Goal: Transaction & Acquisition: Obtain resource

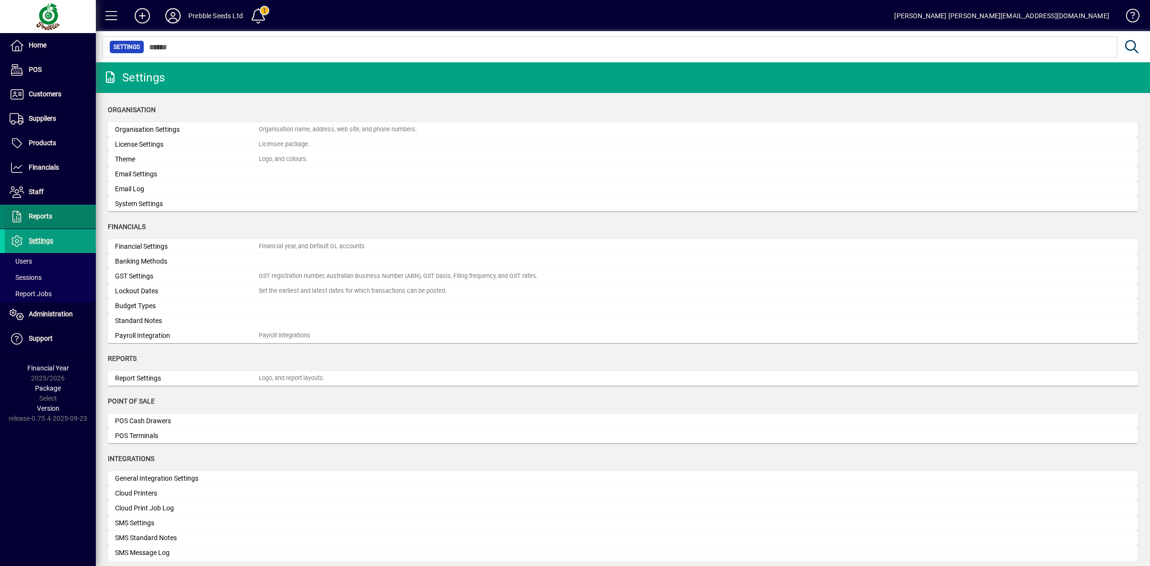
click at [37, 217] on span "Reports" at bounding box center [40, 216] width 23 height 8
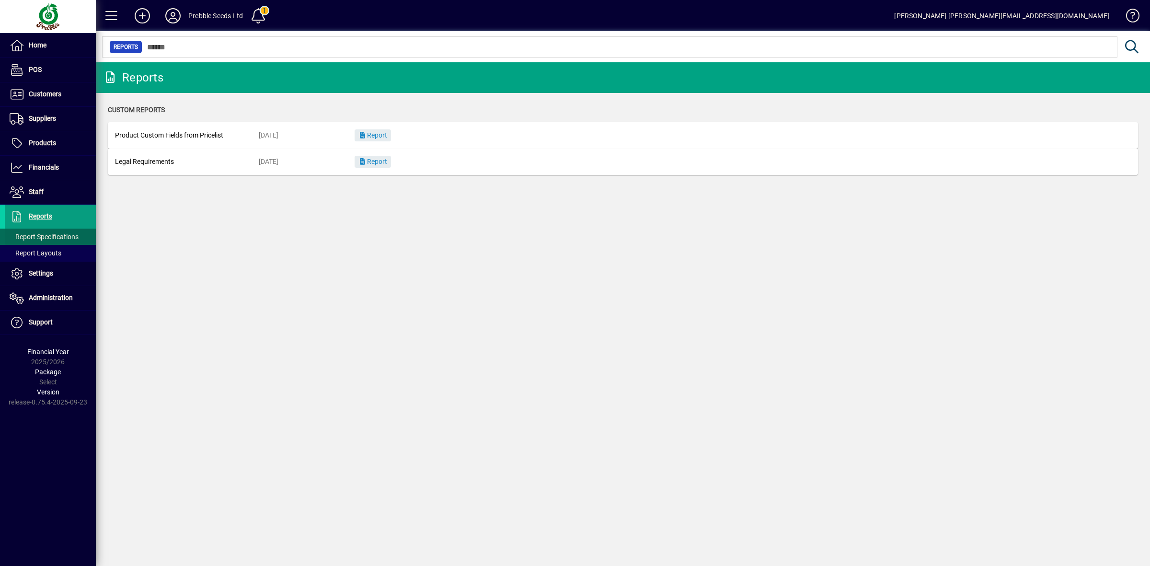
click at [44, 235] on span "Report Specifications" at bounding box center [44, 237] width 69 height 8
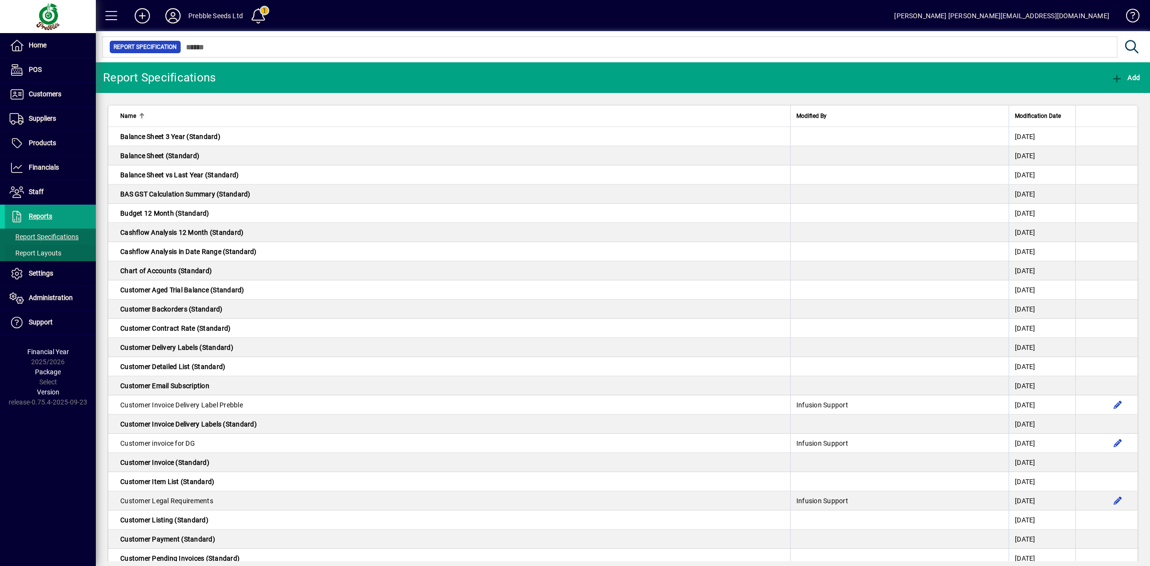
click at [46, 250] on span "Report Layouts" at bounding box center [36, 253] width 52 height 8
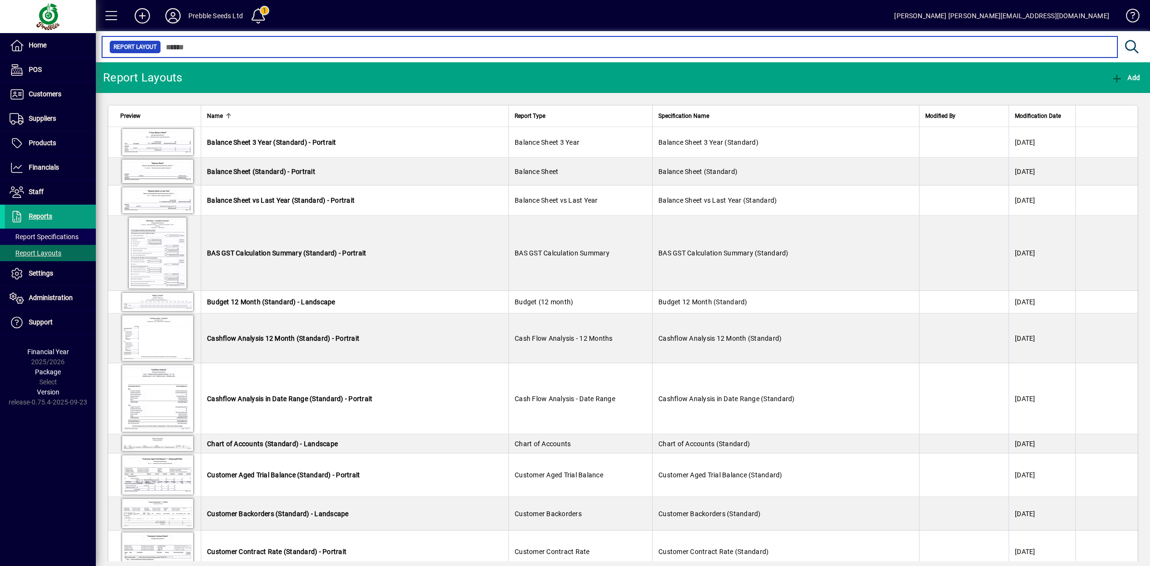
click at [221, 47] on input "text" at bounding box center [635, 46] width 948 height 13
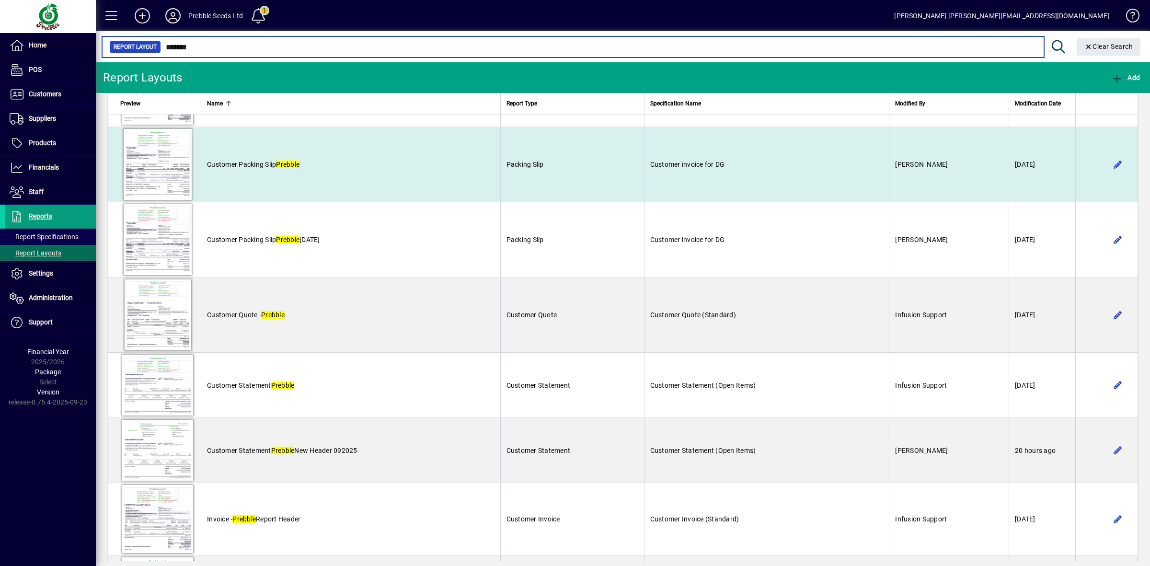
scroll to position [239, 0]
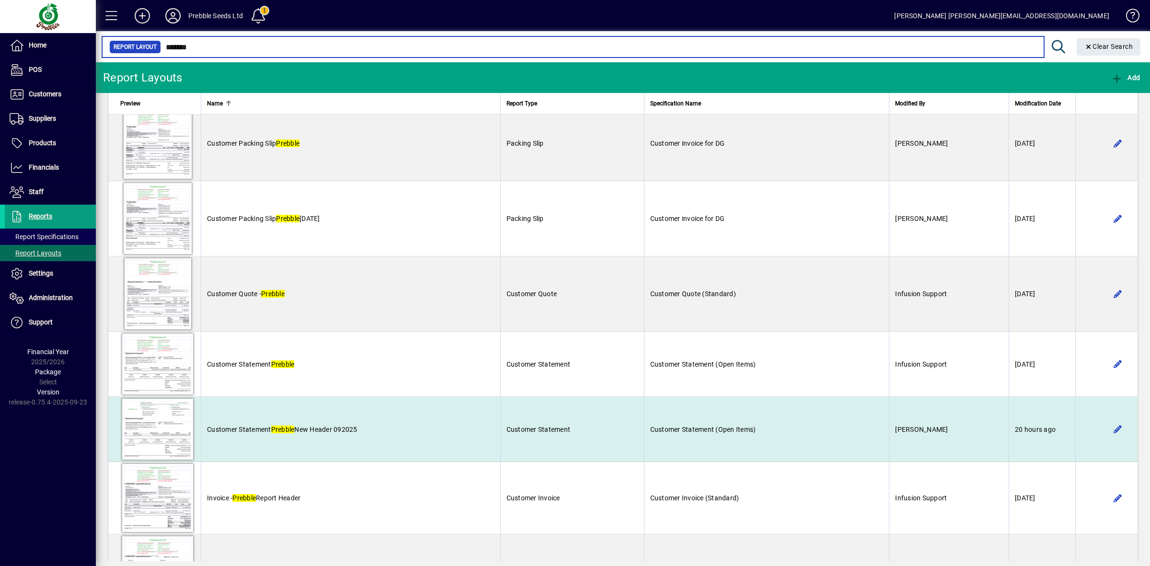
type input "*******"
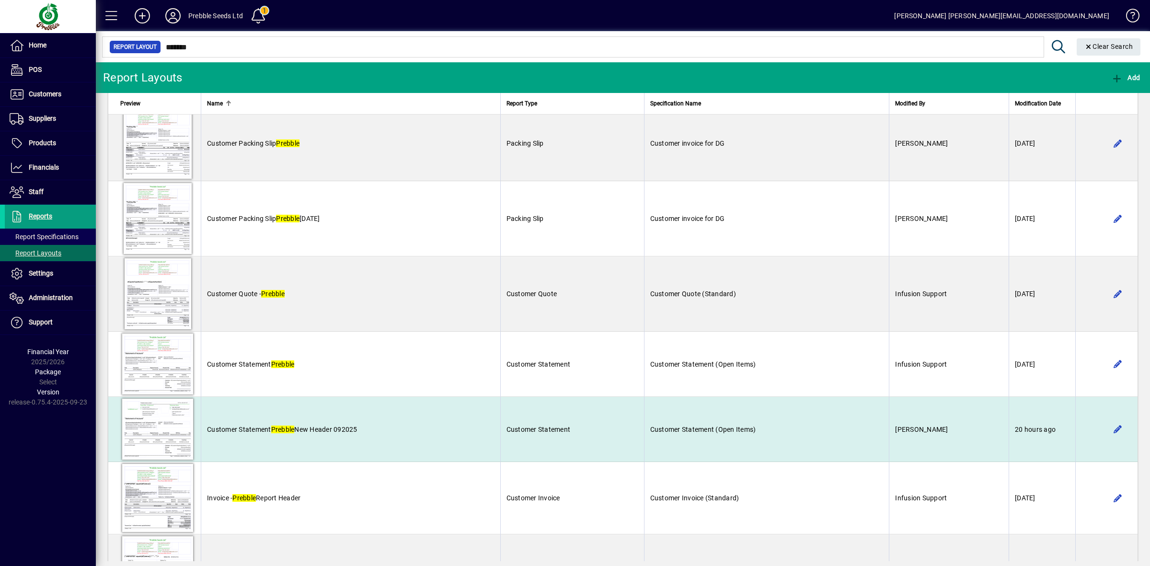
click at [322, 430] on span "Customer Statement Prebble New Header 092025" at bounding box center [282, 429] width 150 height 8
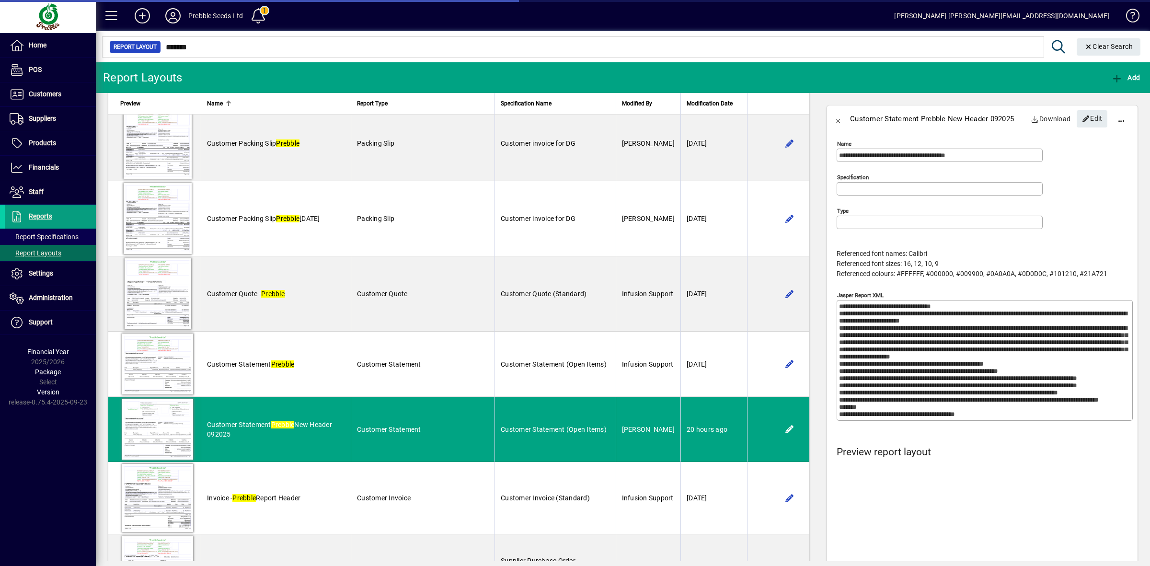
type input "**********"
click at [1082, 120] on icon "button" at bounding box center [1086, 118] width 9 height 7
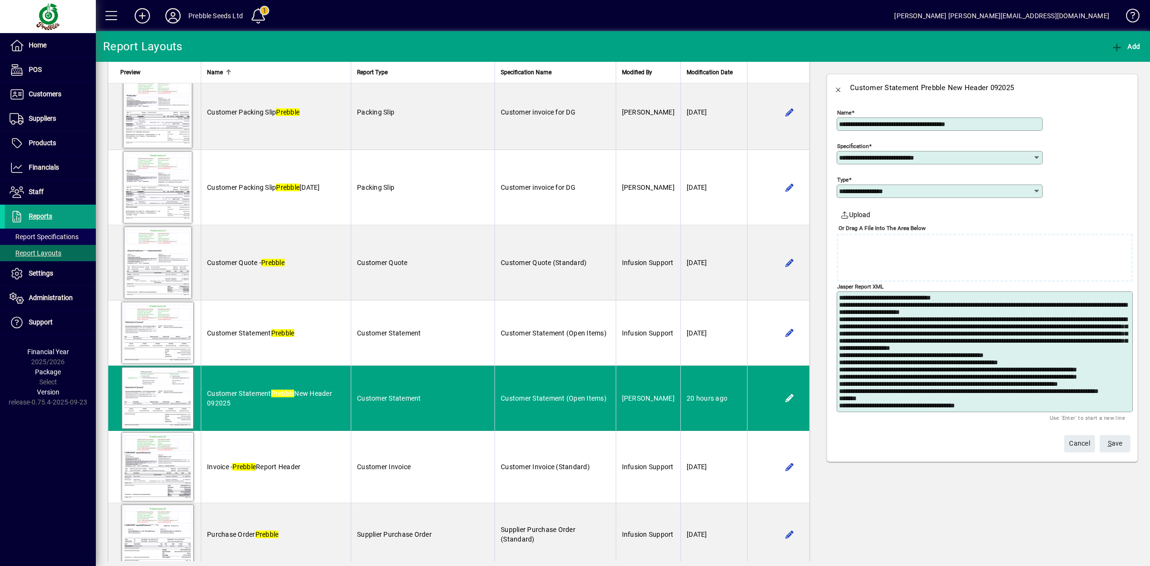
click at [860, 321] on textarea "Jasper Report XML" at bounding box center [985, 351] width 293 height 115
paste textarea "**********"
type textarea "**********"
click at [1113, 442] on span "S ave" at bounding box center [1114, 443] width 15 height 16
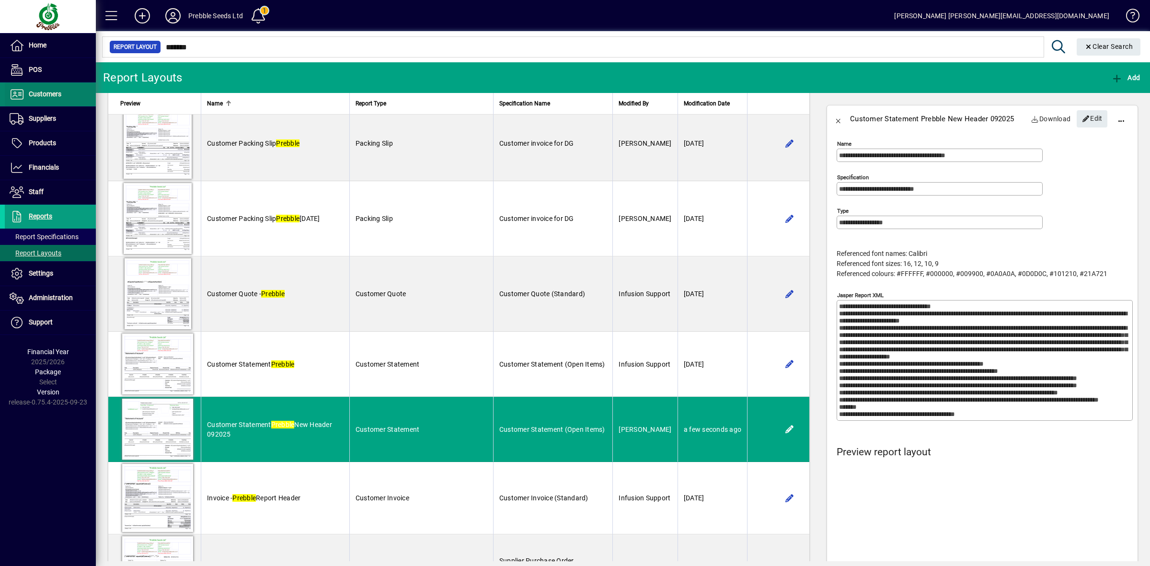
click at [42, 92] on span "Customers" at bounding box center [45, 94] width 33 height 8
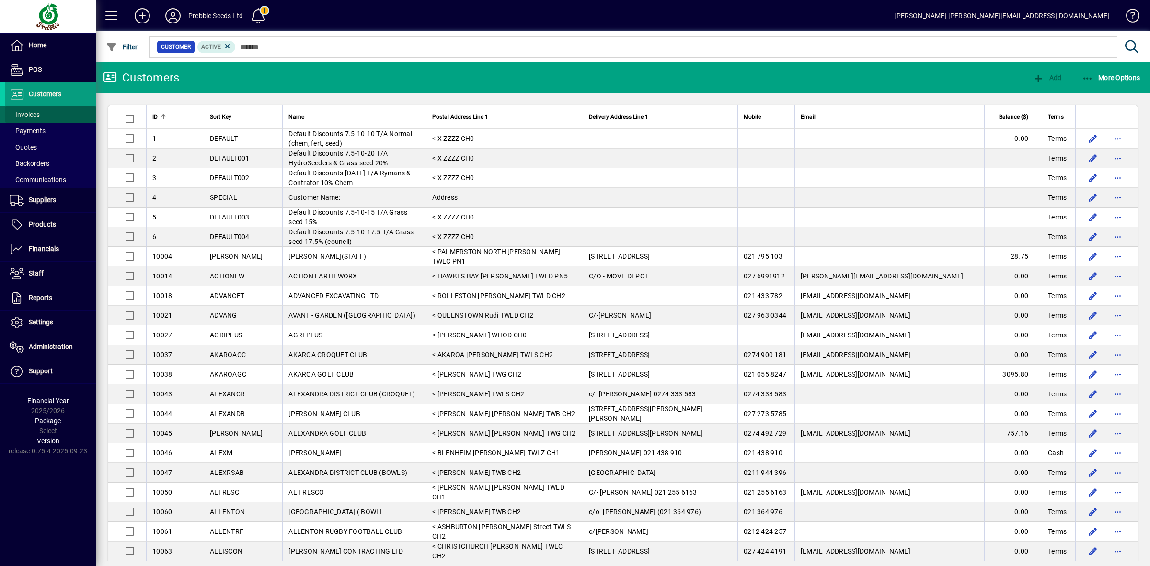
click at [33, 111] on span "Invoices" at bounding box center [25, 115] width 30 height 8
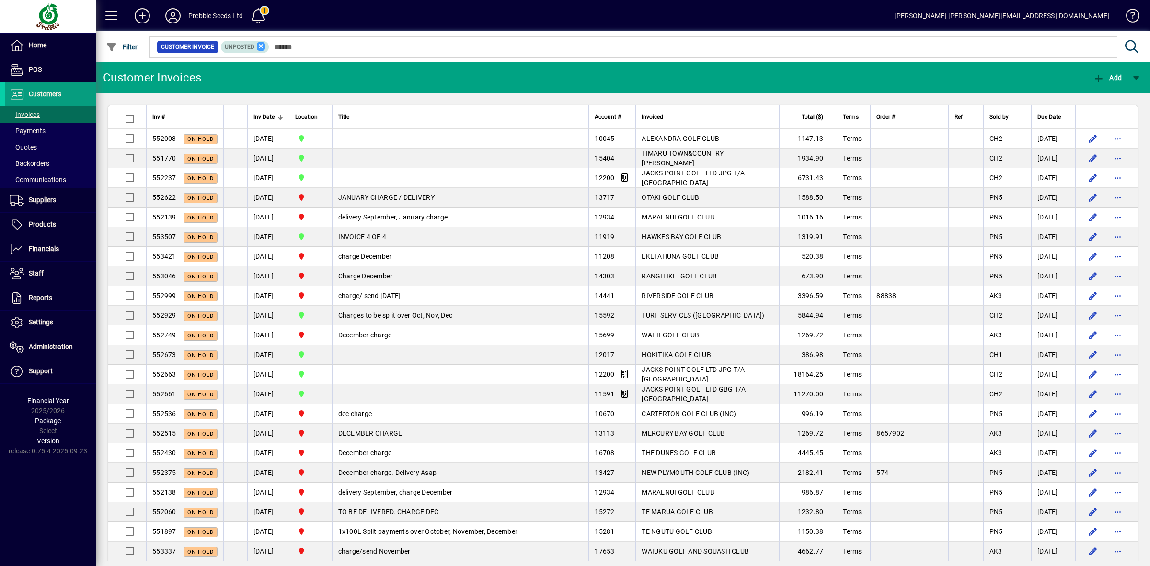
click at [259, 43] on icon at bounding box center [261, 46] width 9 height 9
click at [120, 43] on span "Filter" at bounding box center [122, 47] width 32 height 8
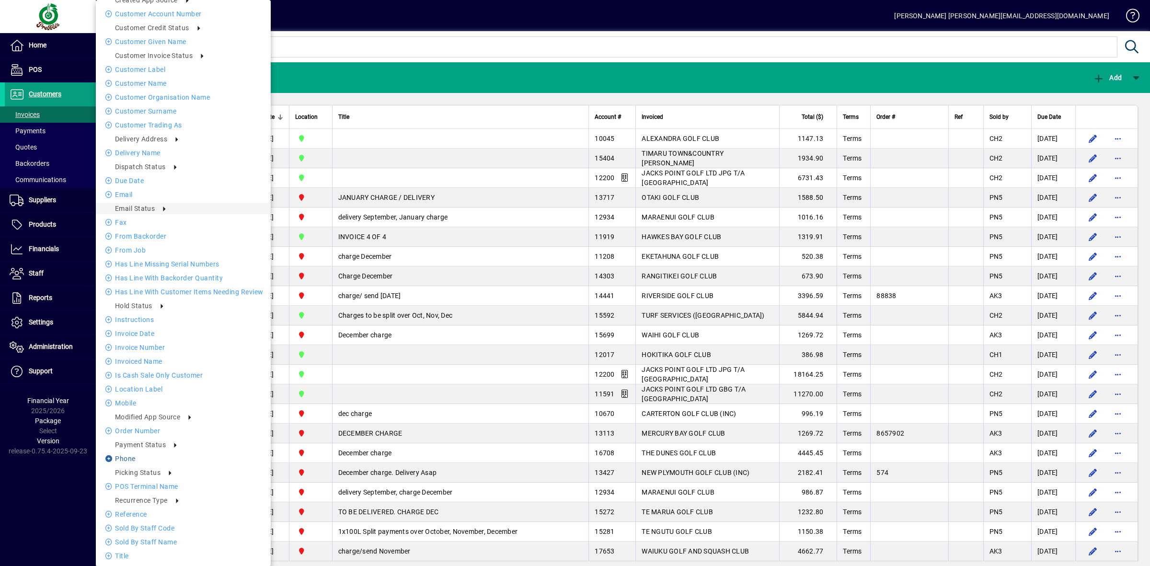
scroll to position [136, 0]
click at [297, 462] on li "Unpaid" at bounding box center [305, 460] width 67 height 11
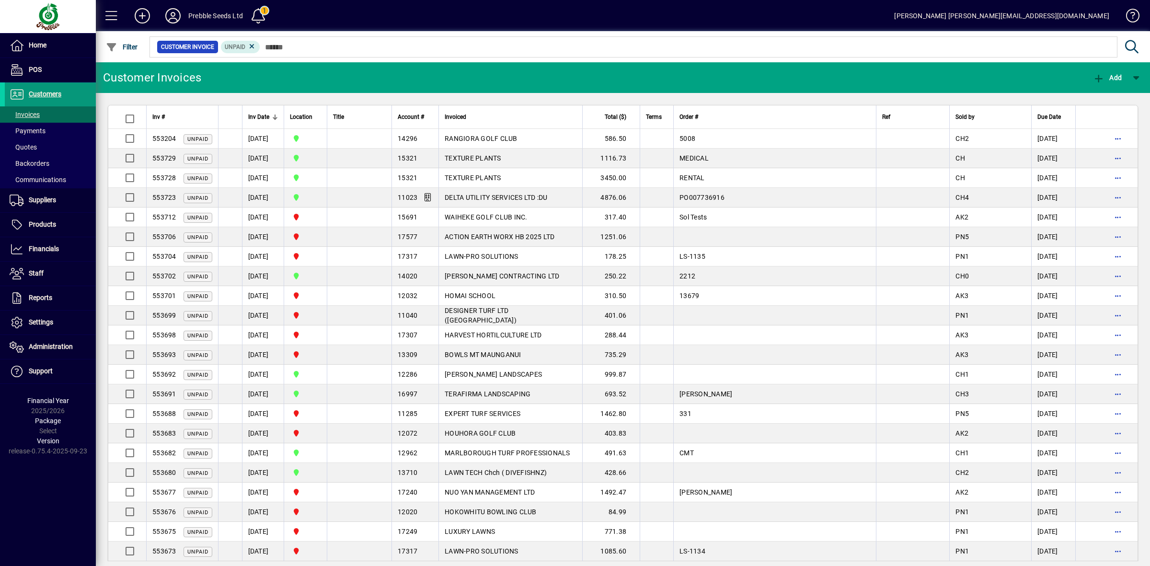
click at [46, 92] on span "Customers" at bounding box center [45, 94] width 33 height 8
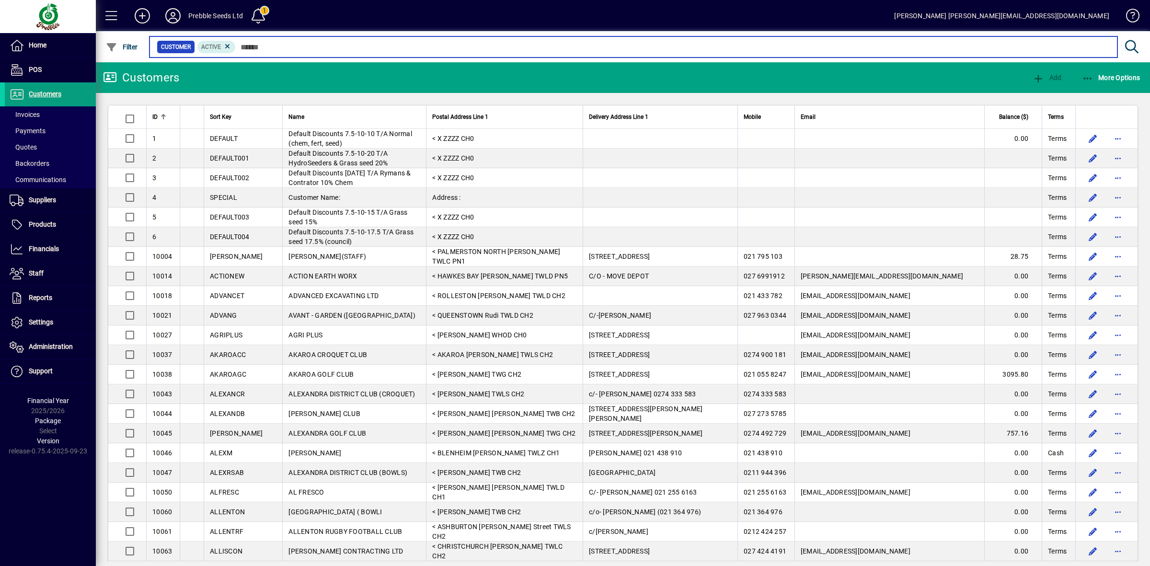
click at [276, 46] on input "text" at bounding box center [673, 46] width 874 height 13
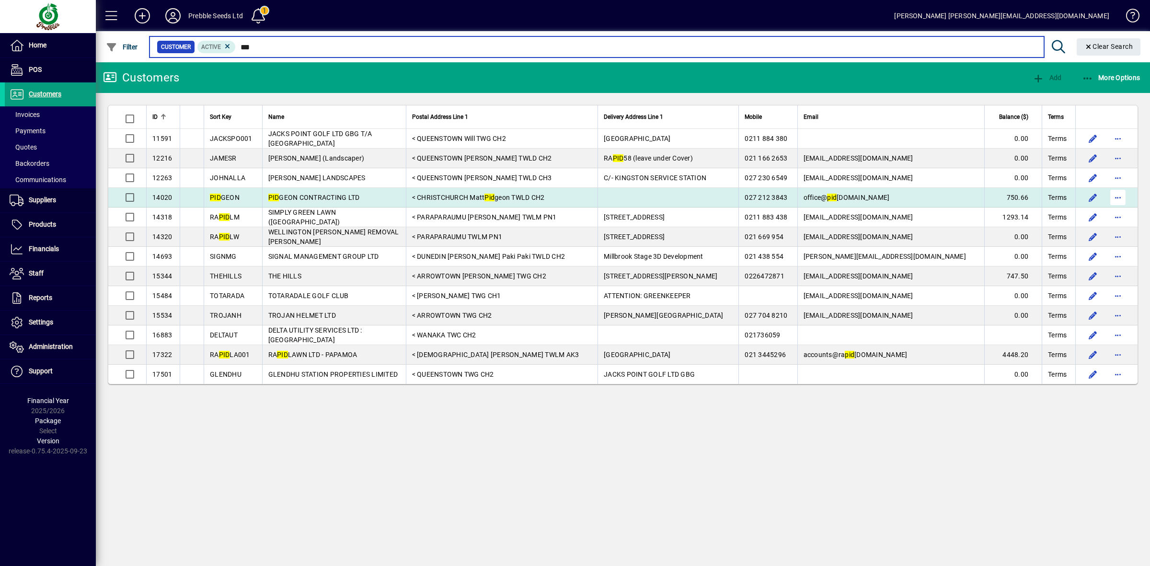
type input "***"
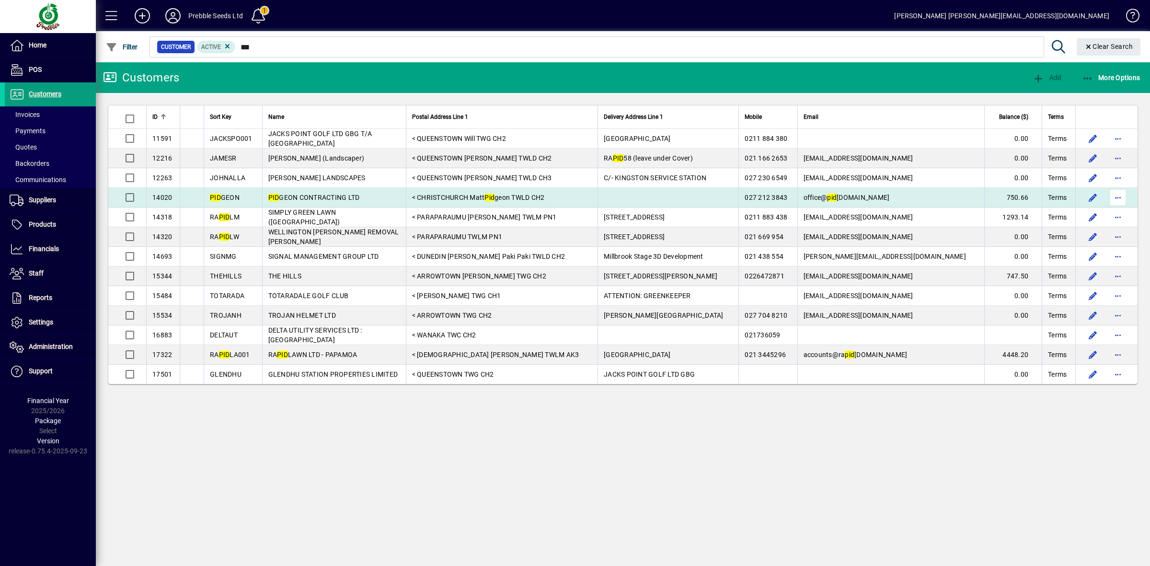
click at [1121, 199] on span "button" at bounding box center [1117, 197] width 23 height 23
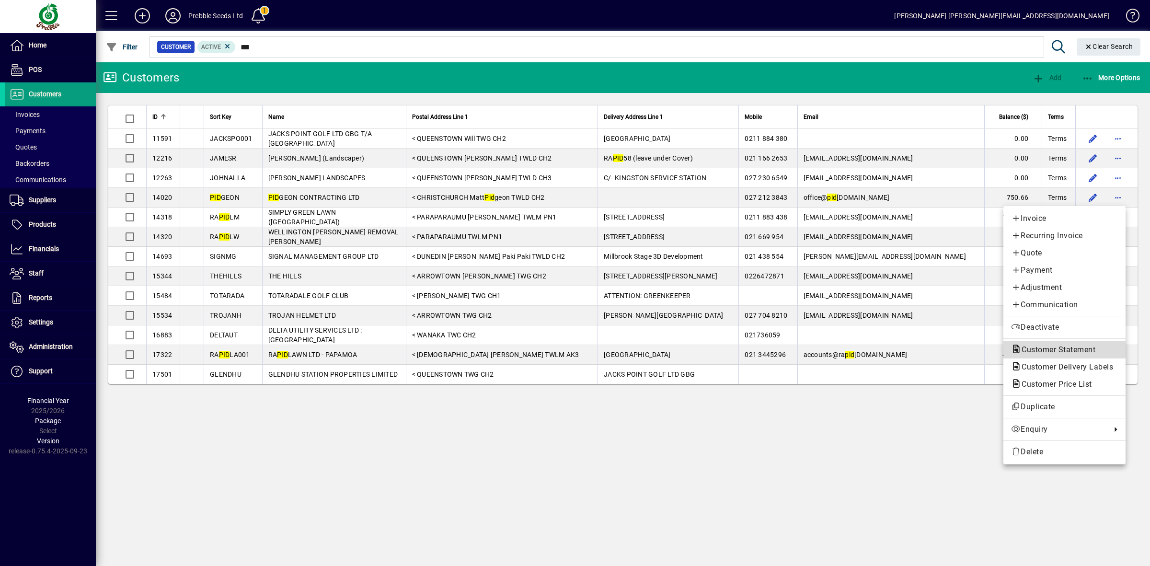
click at [1038, 348] on span "Customer Statement" at bounding box center [1055, 349] width 89 height 9
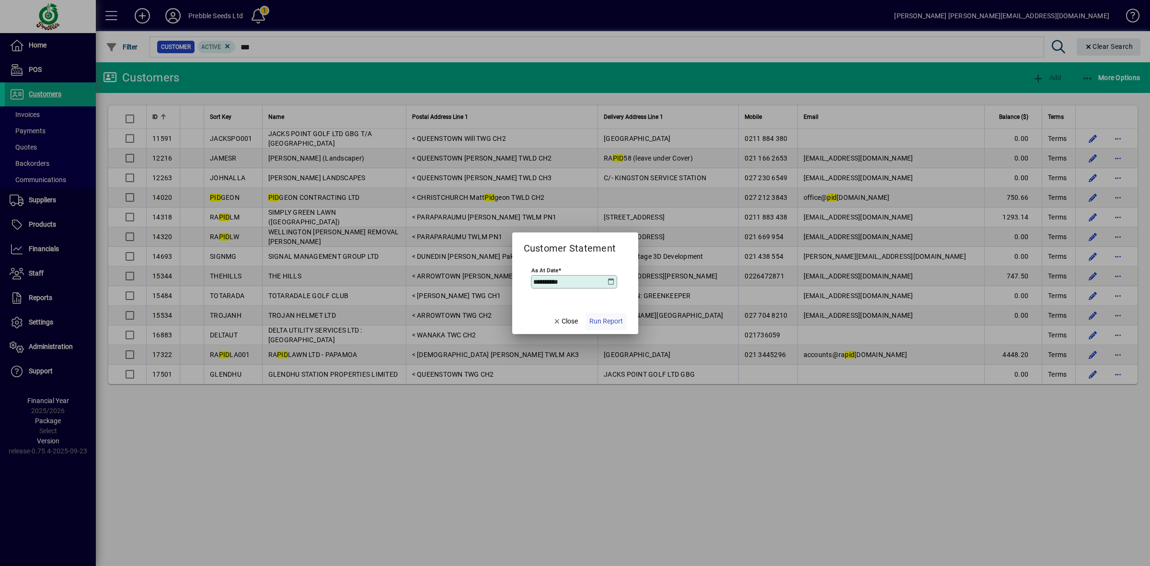
click at [604, 324] on span "Run Report" at bounding box center [606, 321] width 34 height 10
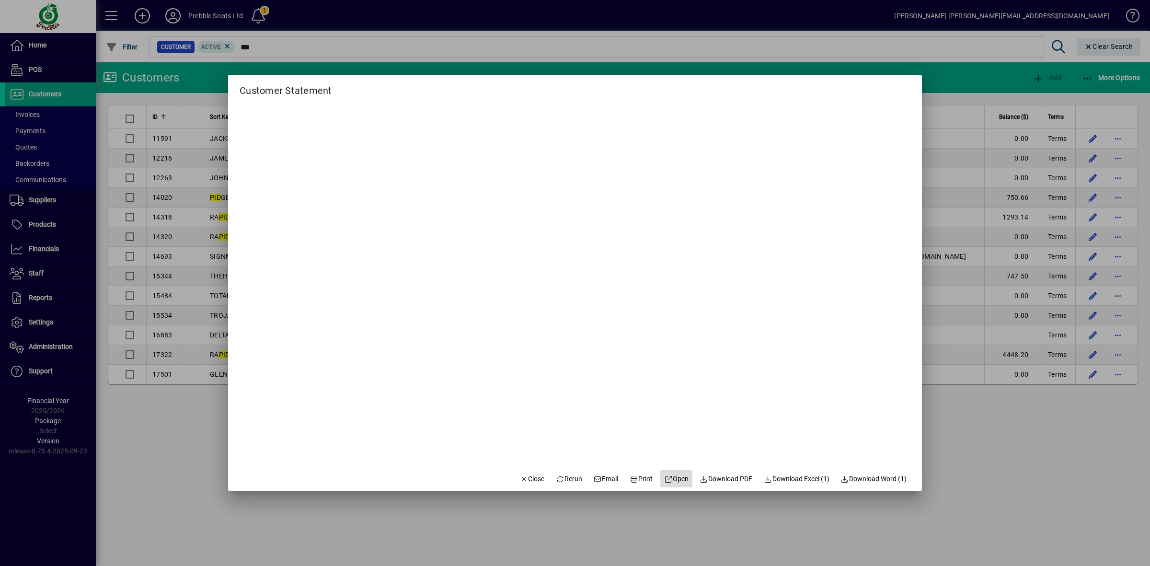
click at [666, 478] on span "Open" at bounding box center [676, 479] width 24 height 10
click at [520, 477] on span "Close" at bounding box center [532, 479] width 25 height 10
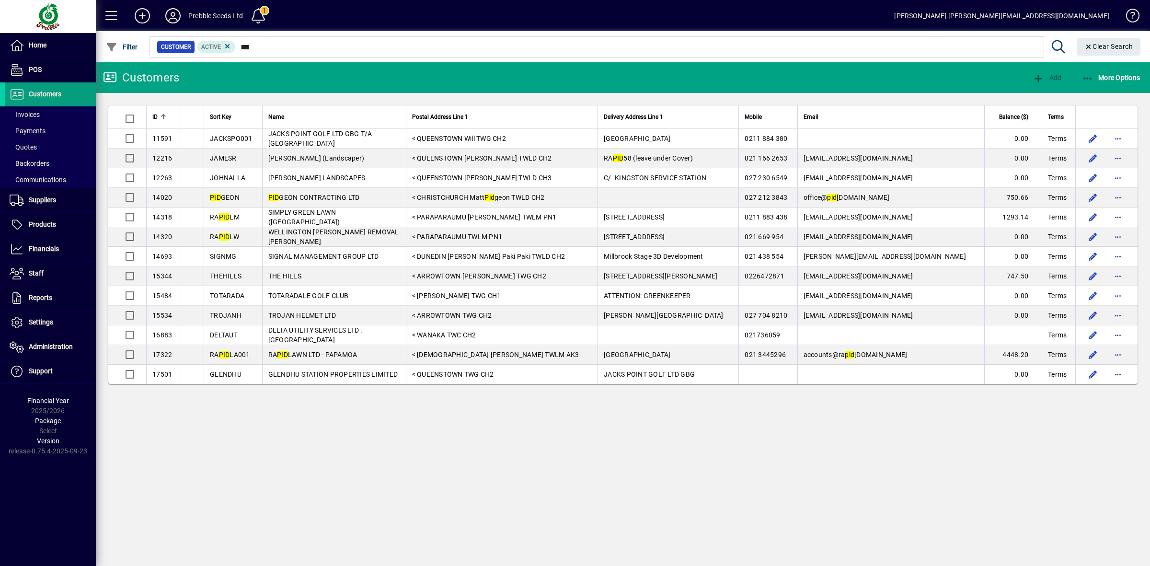
click at [173, 12] on icon at bounding box center [172, 15] width 19 height 15
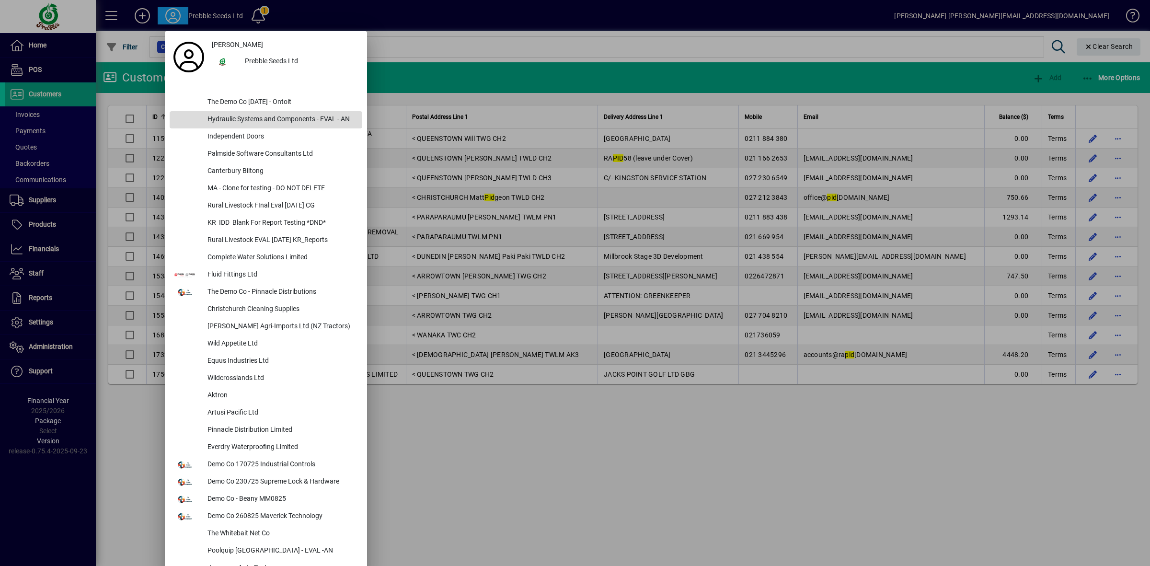
click at [272, 116] on div "Hydraulic Systems and Components - EVAL - AN" at bounding box center [281, 119] width 162 height 17
